Goal: Task Accomplishment & Management: Manage account settings

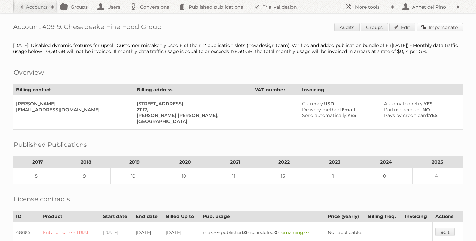
click at [456, 24] on link "Impersonate" at bounding box center [440, 27] width 46 height 9
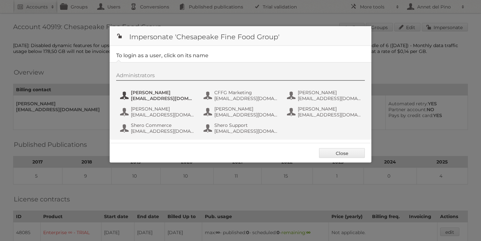
click at [154, 94] on span "[PERSON_NAME]" at bounding box center [162, 93] width 63 height 6
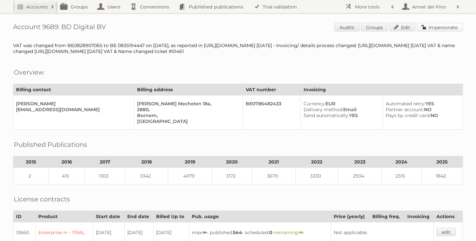
click at [438, 28] on link "Impersonate" at bounding box center [440, 27] width 46 height 9
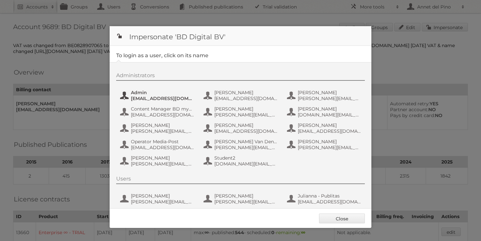
click at [150, 96] on span "[EMAIL_ADDRESS][DOMAIN_NAME]" at bounding box center [162, 98] width 63 height 6
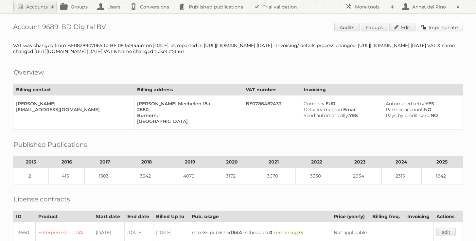
click at [451, 26] on link "Impersonate" at bounding box center [440, 27] width 46 height 9
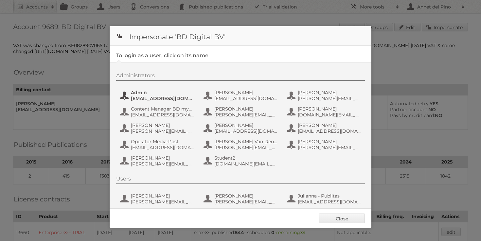
click at [170, 95] on span "admin@agilys.com" at bounding box center [162, 98] width 63 height 6
